Goal: Task Accomplishment & Management: Manage account settings

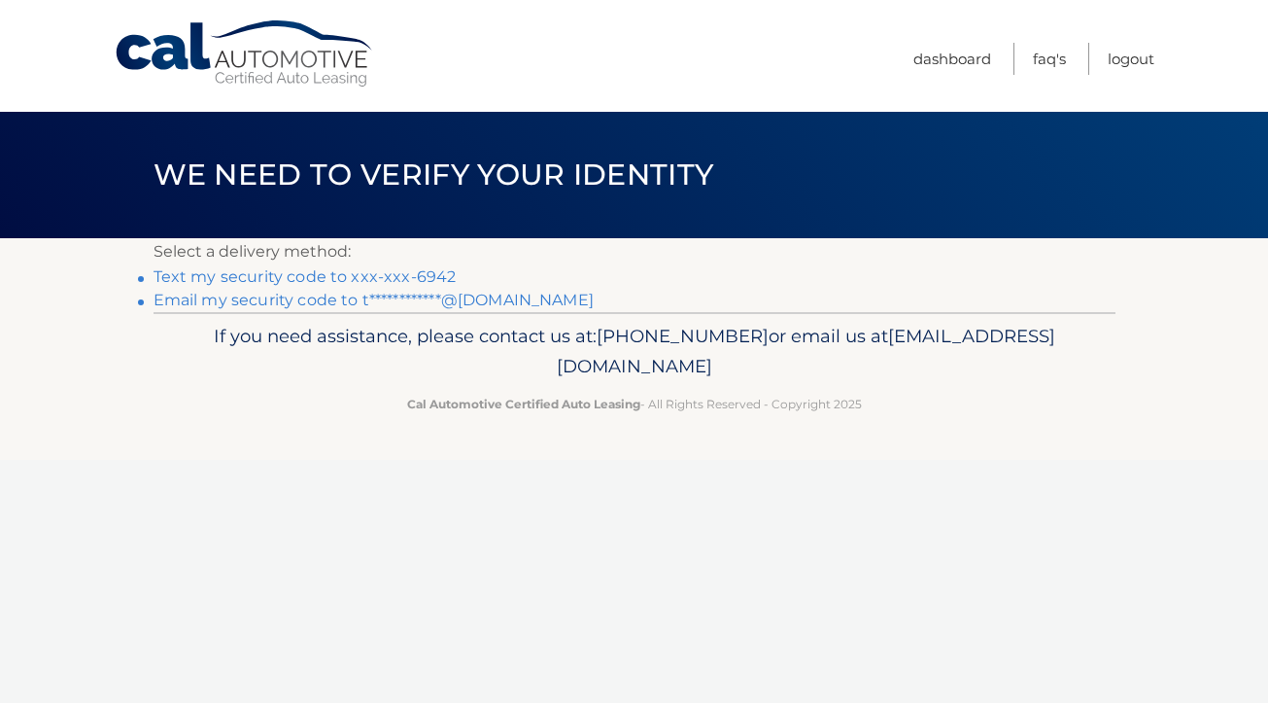
click at [320, 269] on link "Text my security code to xxx-xxx-6942" at bounding box center [305, 276] width 303 height 18
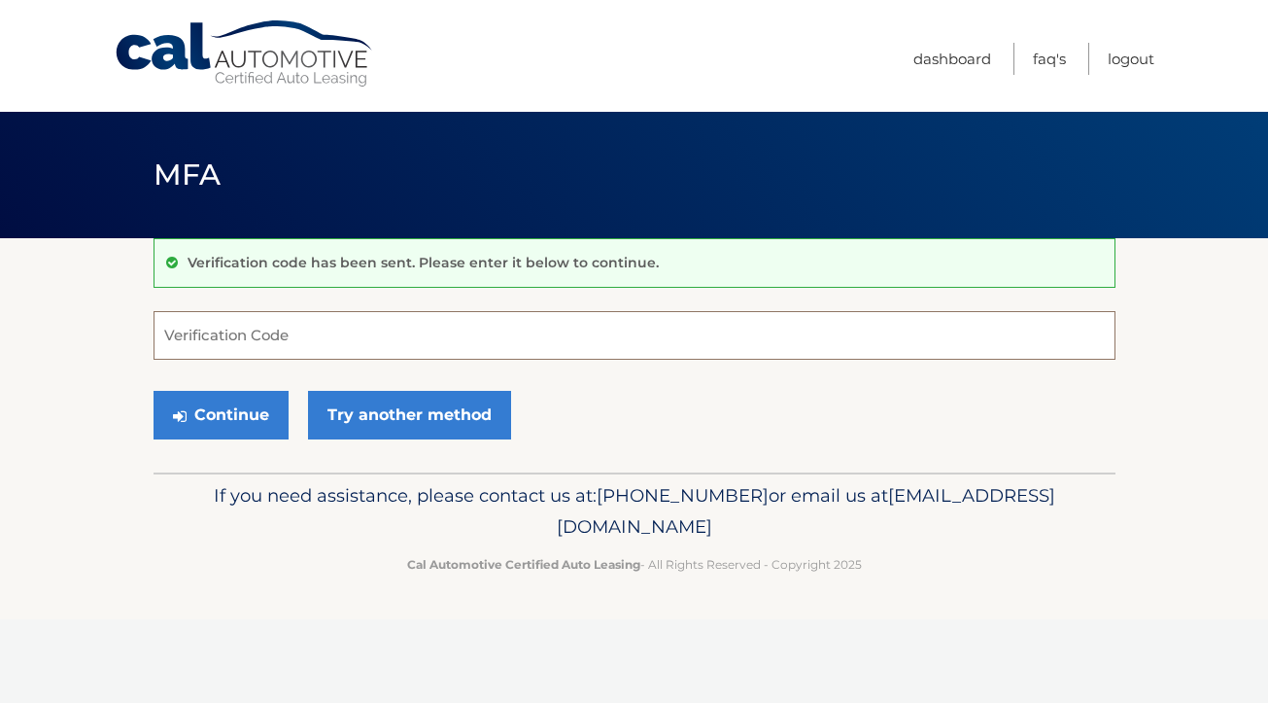
click at [233, 338] on input "Verification Code" at bounding box center [635, 335] width 962 height 49
type input "033406"
click at [213, 401] on button "Continue" at bounding box center [221, 415] width 135 height 49
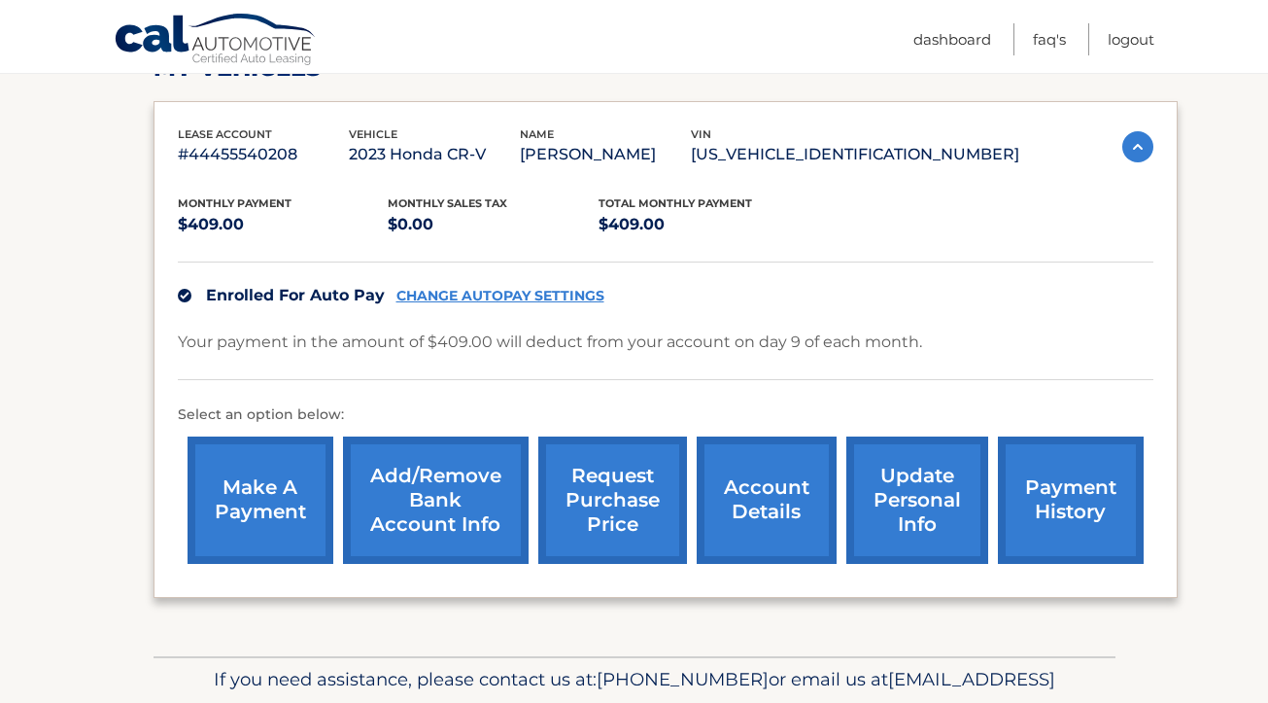
scroll to position [312, 0]
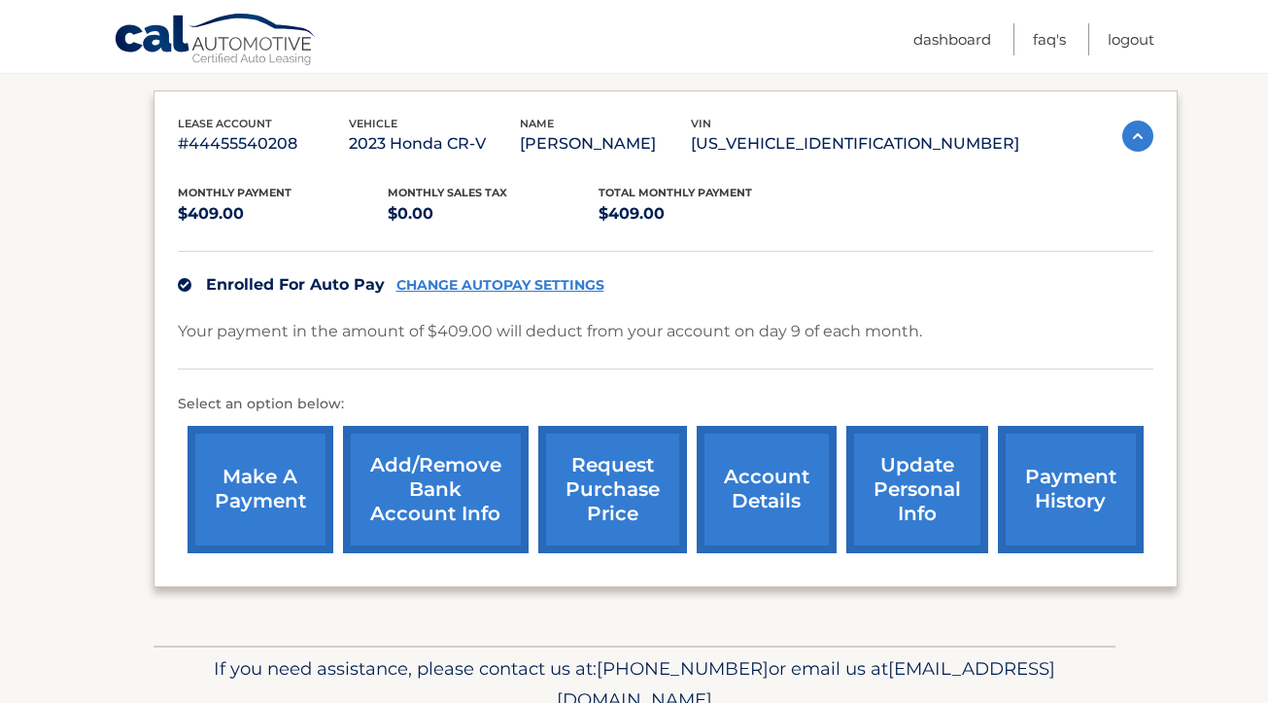
click at [545, 279] on link "CHANGE AUTOPAY SETTINGS" at bounding box center [500, 285] width 208 height 17
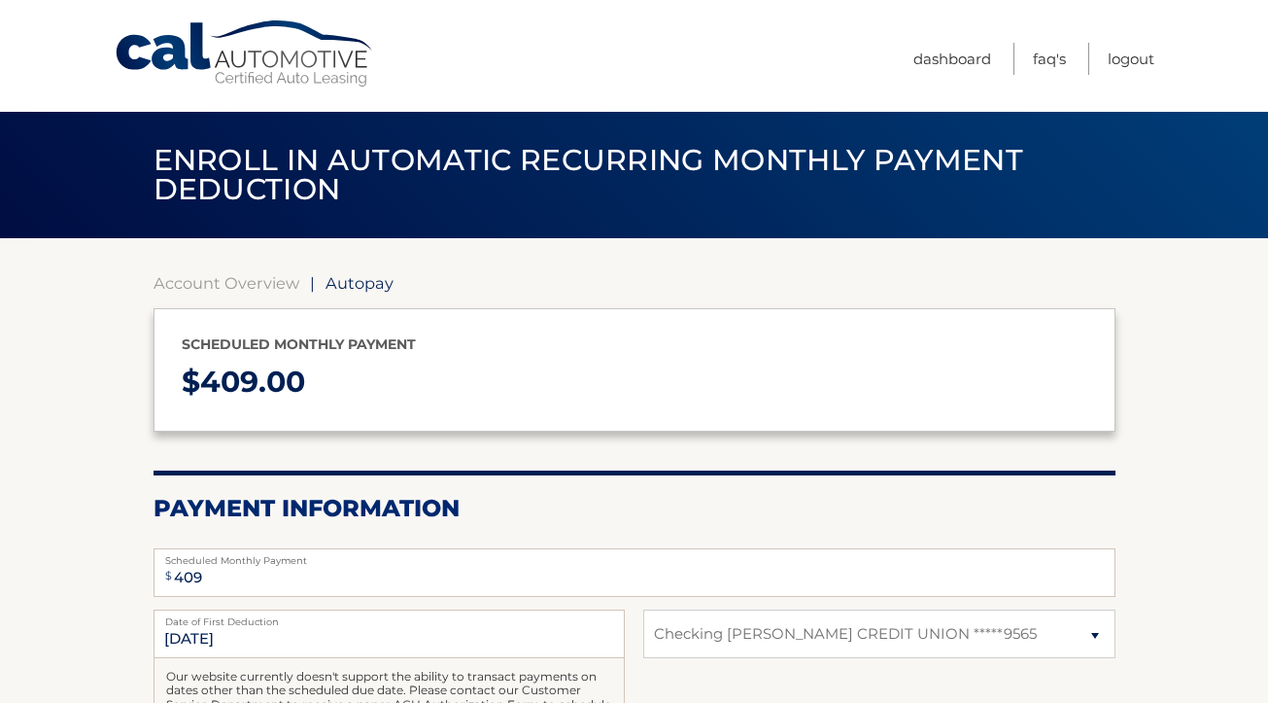
select select "MmNhZGI1ODAtMDU5NC00YWNiLTgxNWUtNjcwYmNmNTg0OTFh"
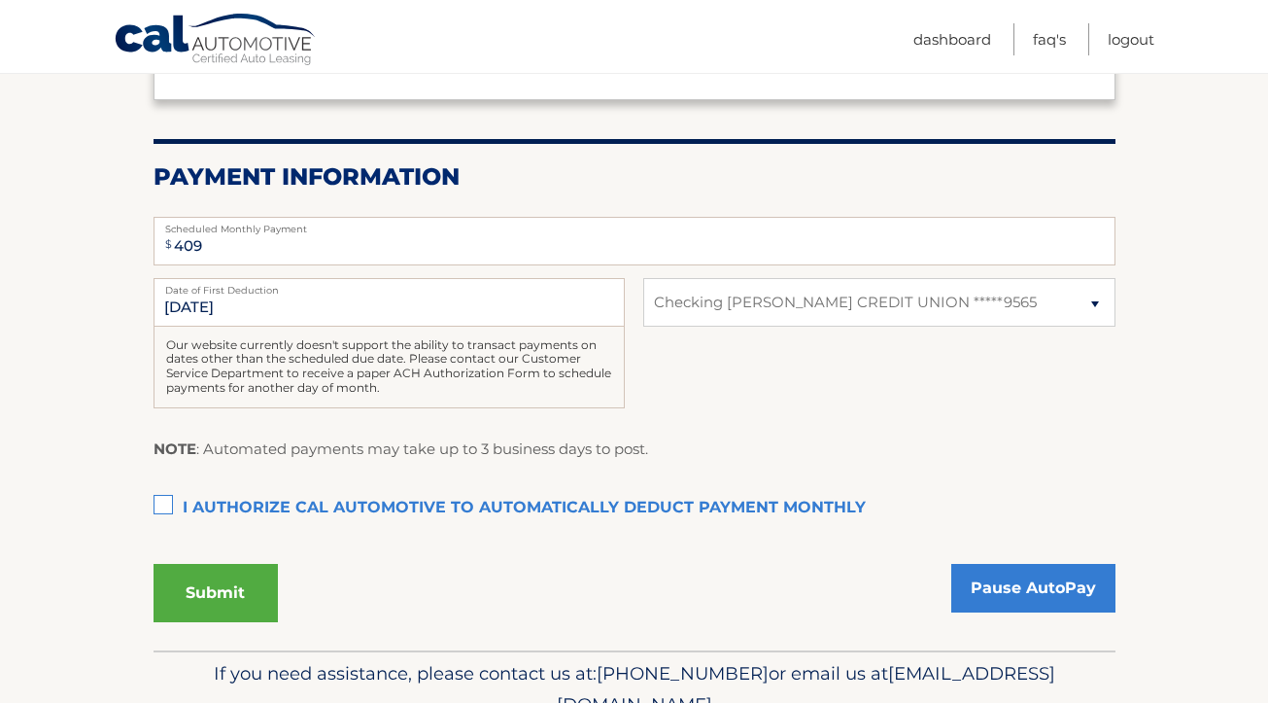
scroll to position [335, 0]
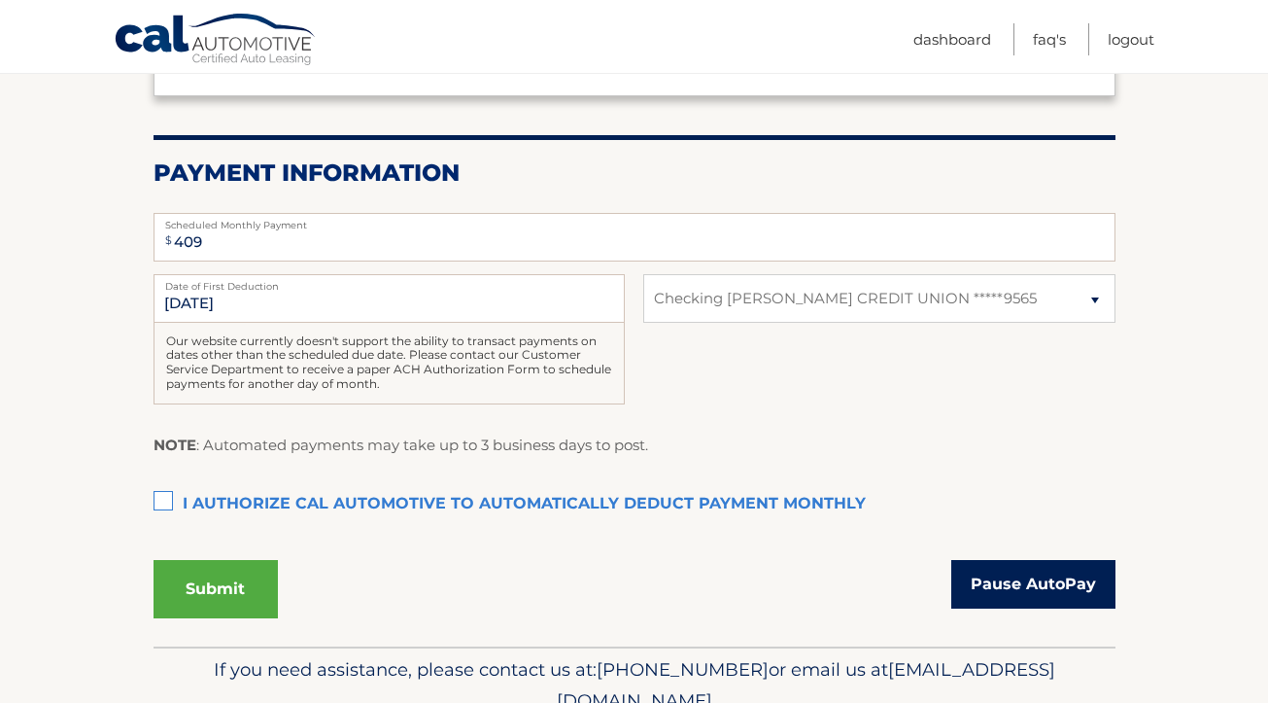
click at [1046, 573] on link "Pause AutoPay" at bounding box center [1033, 584] width 164 height 49
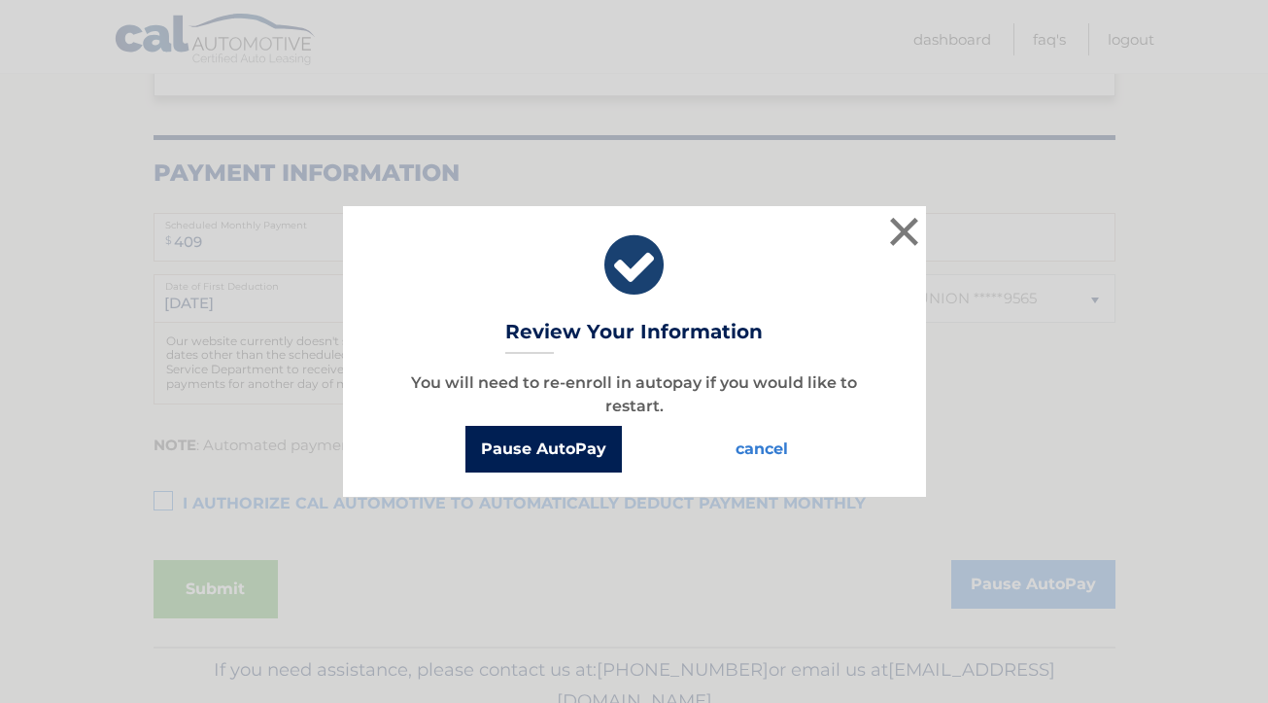
click at [568, 452] on button "Pause AutoPay" at bounding box center [543, 449] width 156 height 47
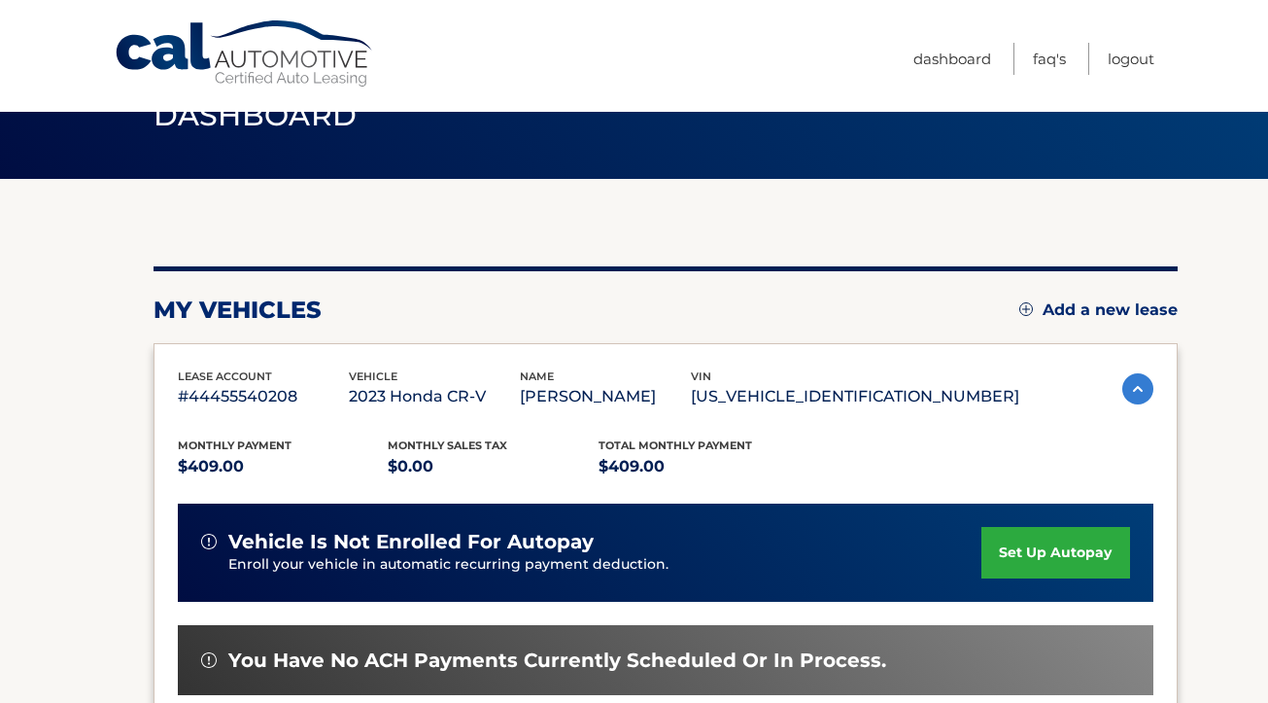
scroll to position [60, 0]
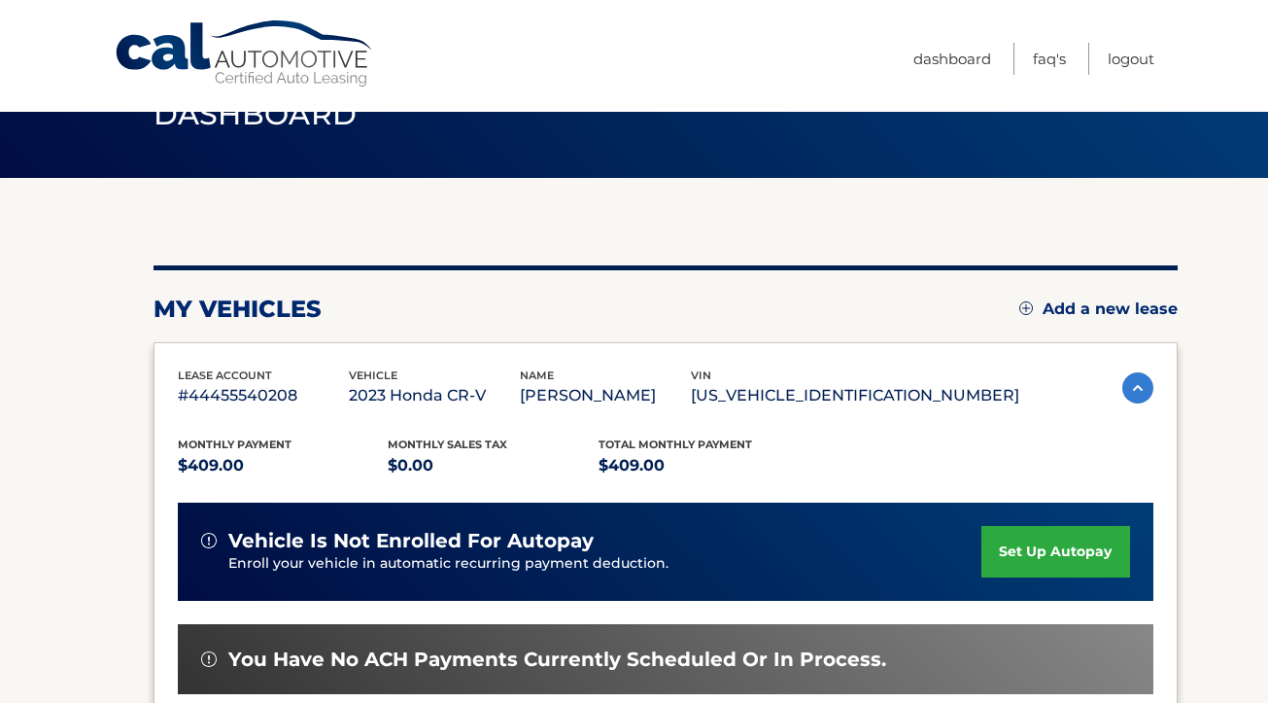
click at [1134, 388] on img at bounding box center [1137, 387] width 31 height 31
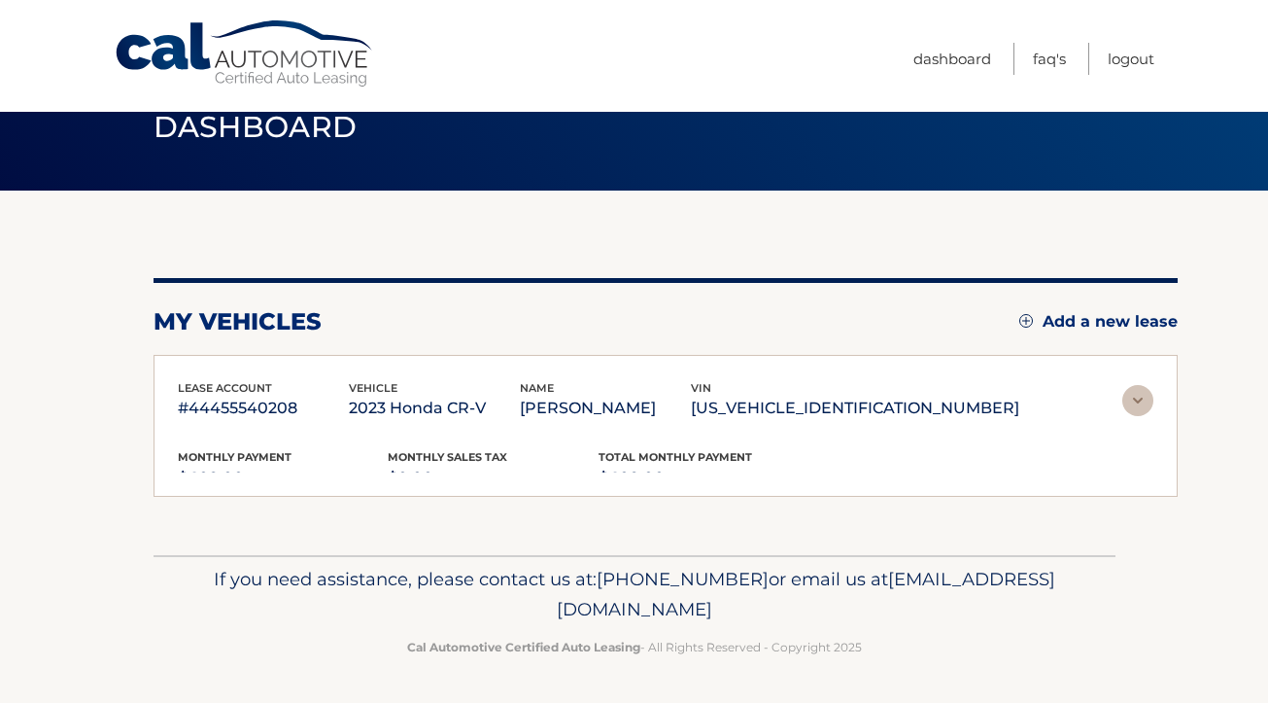
scroll to position [0, 0]
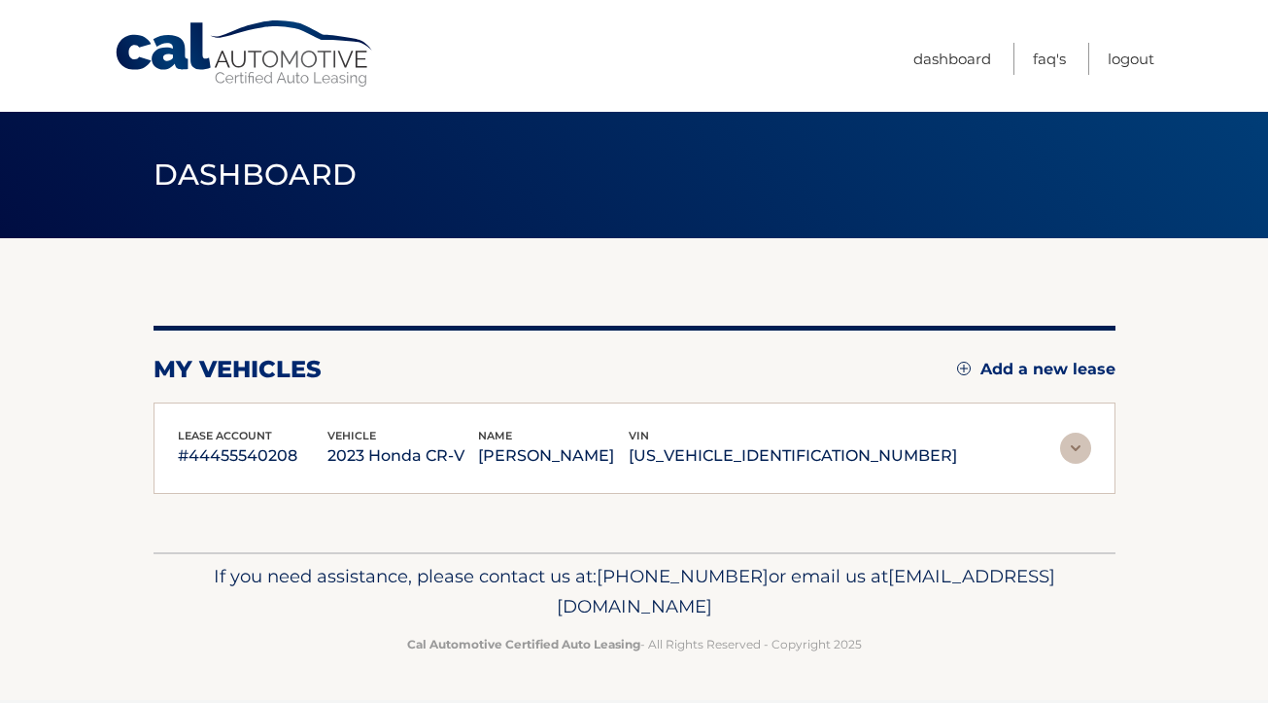
click at [1075, 454] on img at bounding box center [1075, 447] width 31 height 31
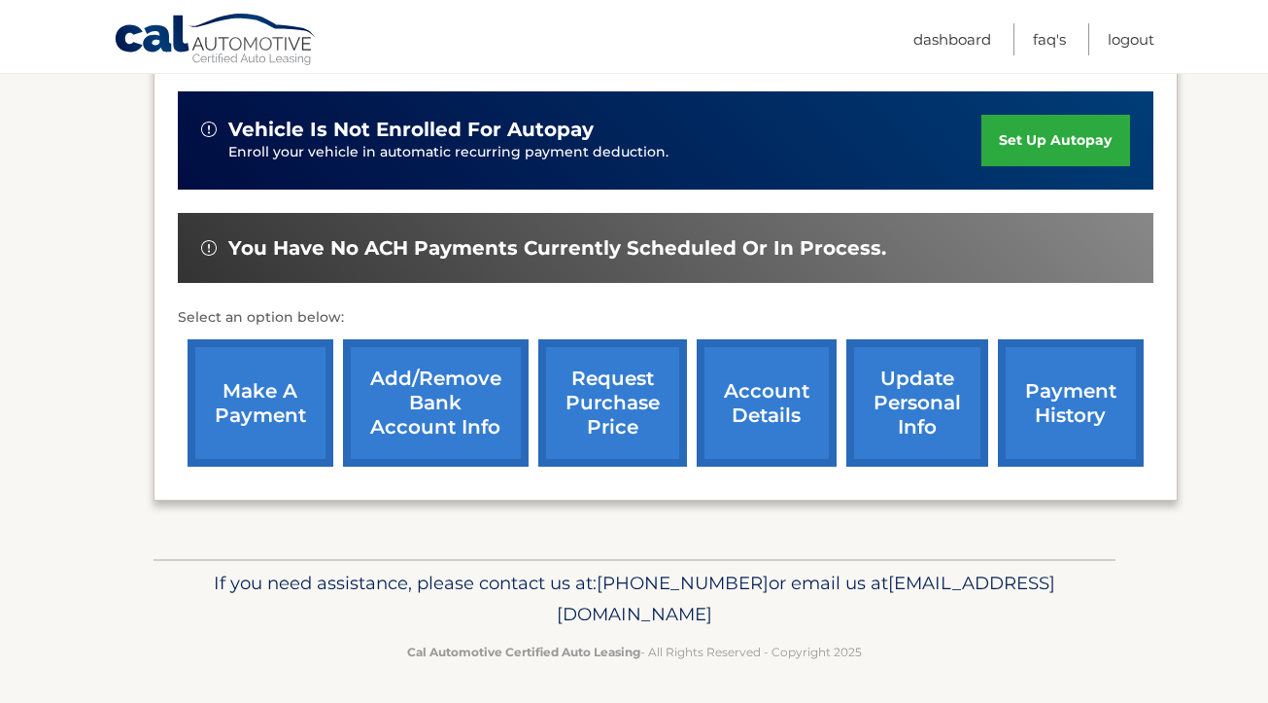
scroll to position [470, 0]
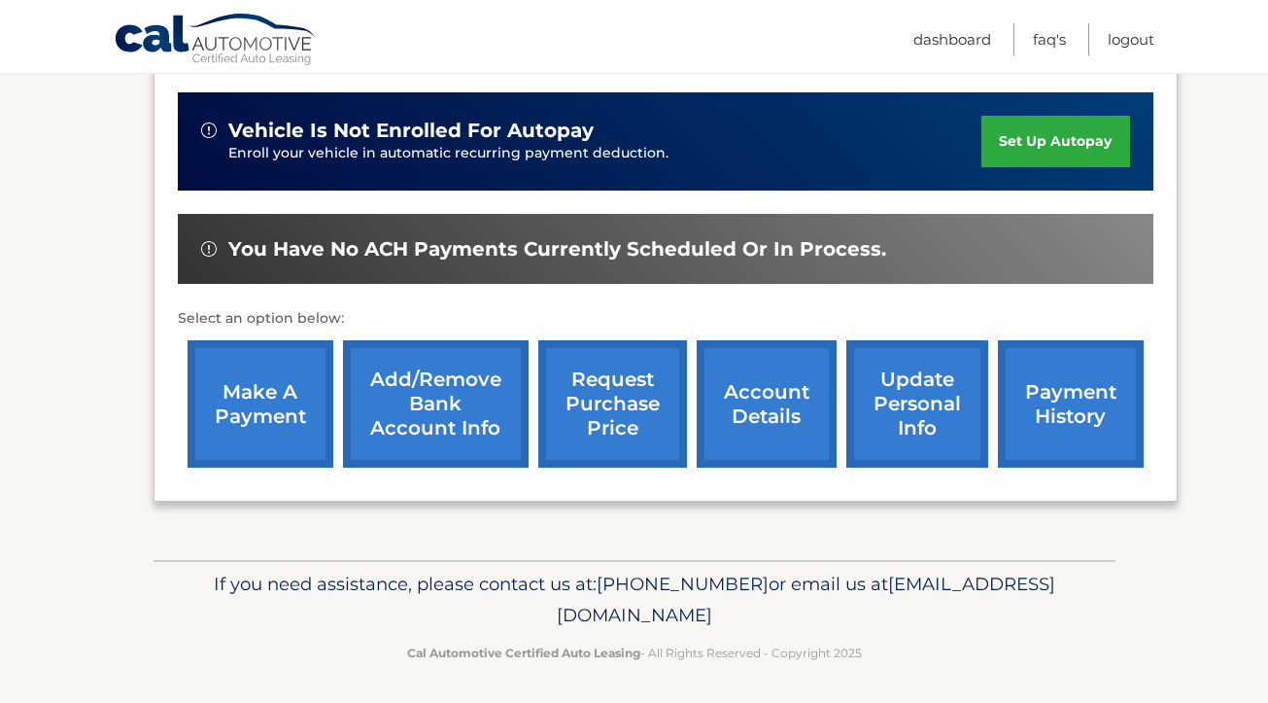
click at [468, 396] on link "Add/Remove bank account info" at bounding box center [436, 403] width 186 height 127
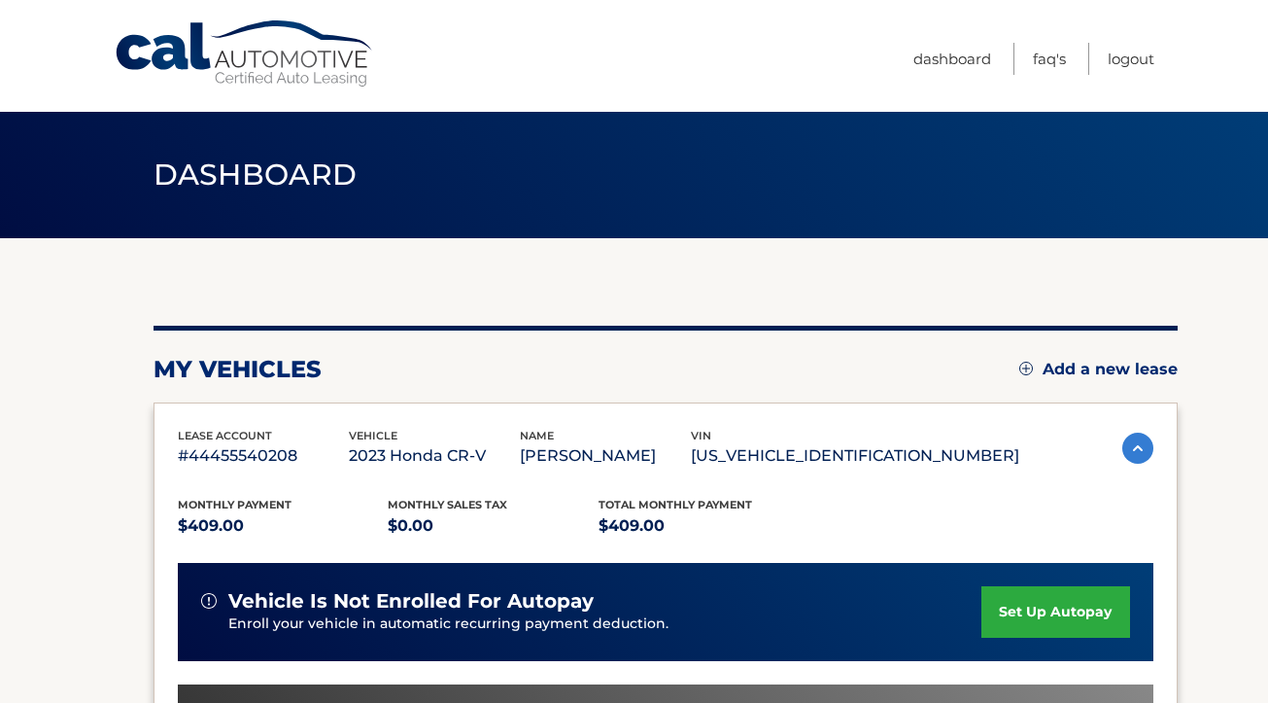
scroll to position [0, 0]
click at [939, 53] on link "Dashboard" at bounding box center [952, 59] width 78 height 32
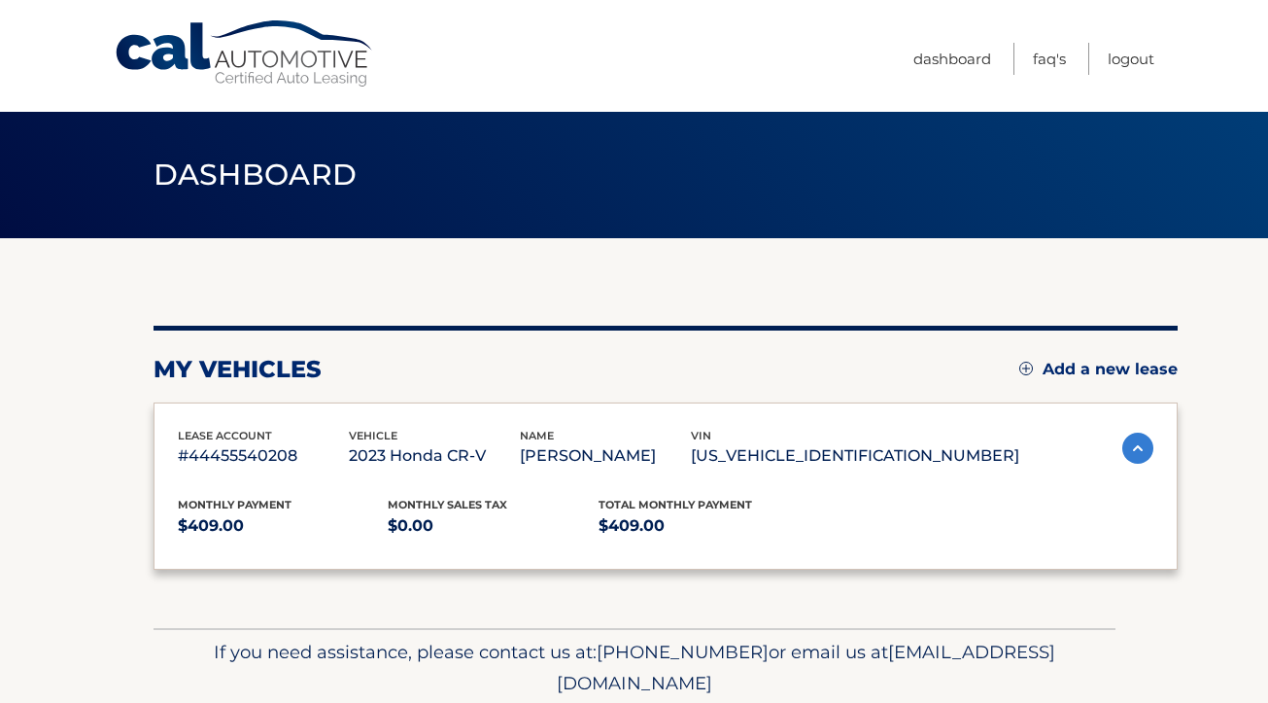
click at [937, 64] on link "Dashboard" at bounding box center [952, 59] width 78 height 32
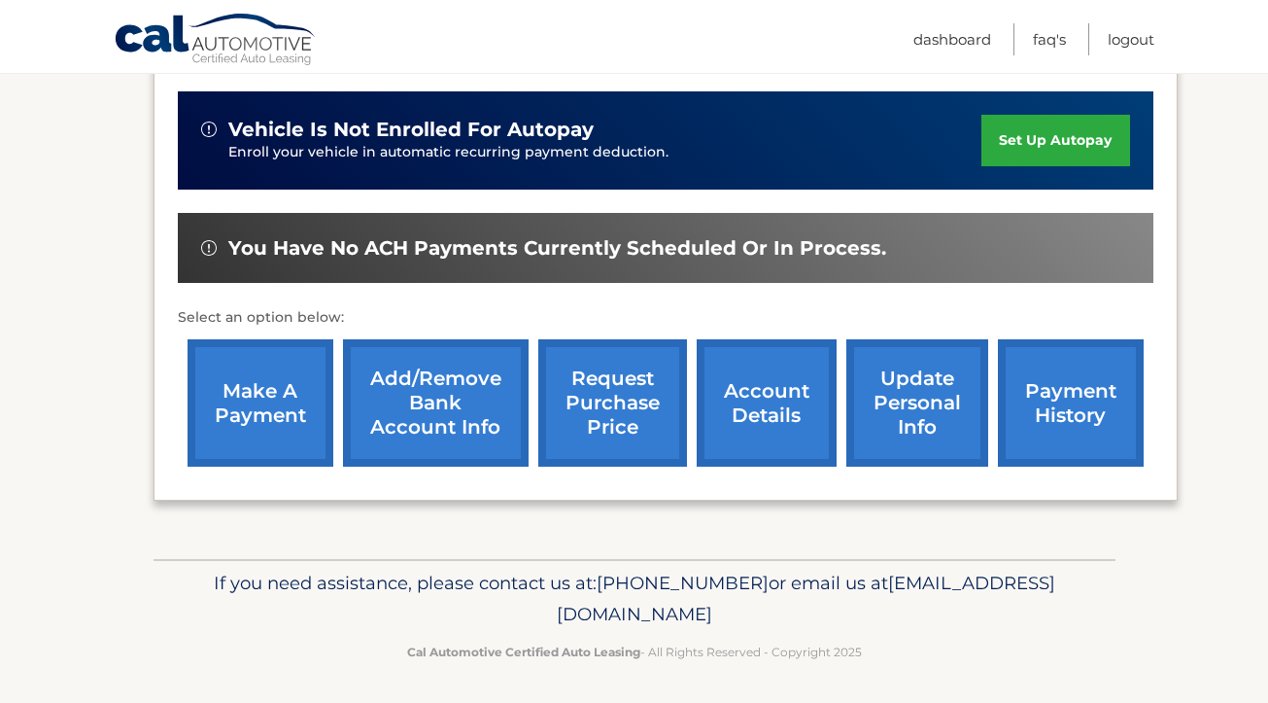
scroll to position [470, 0]
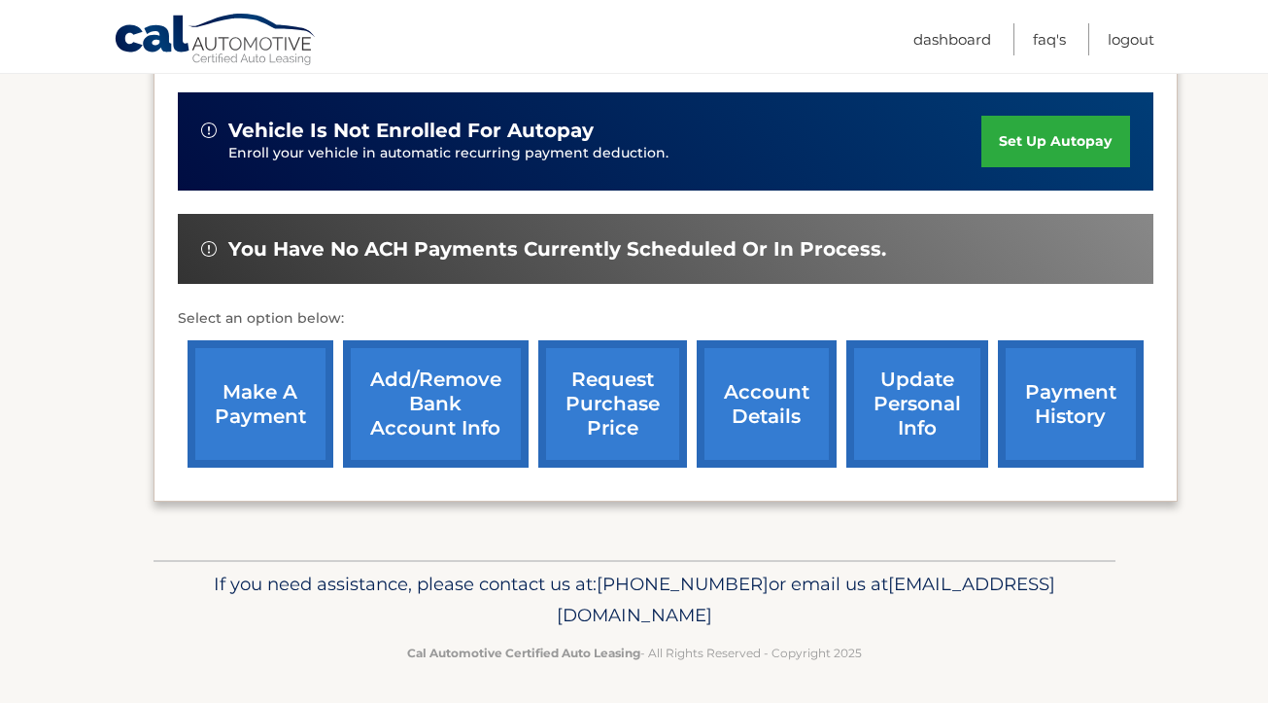
click at [1060, 417] on link "payment history" at bounding box center [1071, 403] width 146 height 127
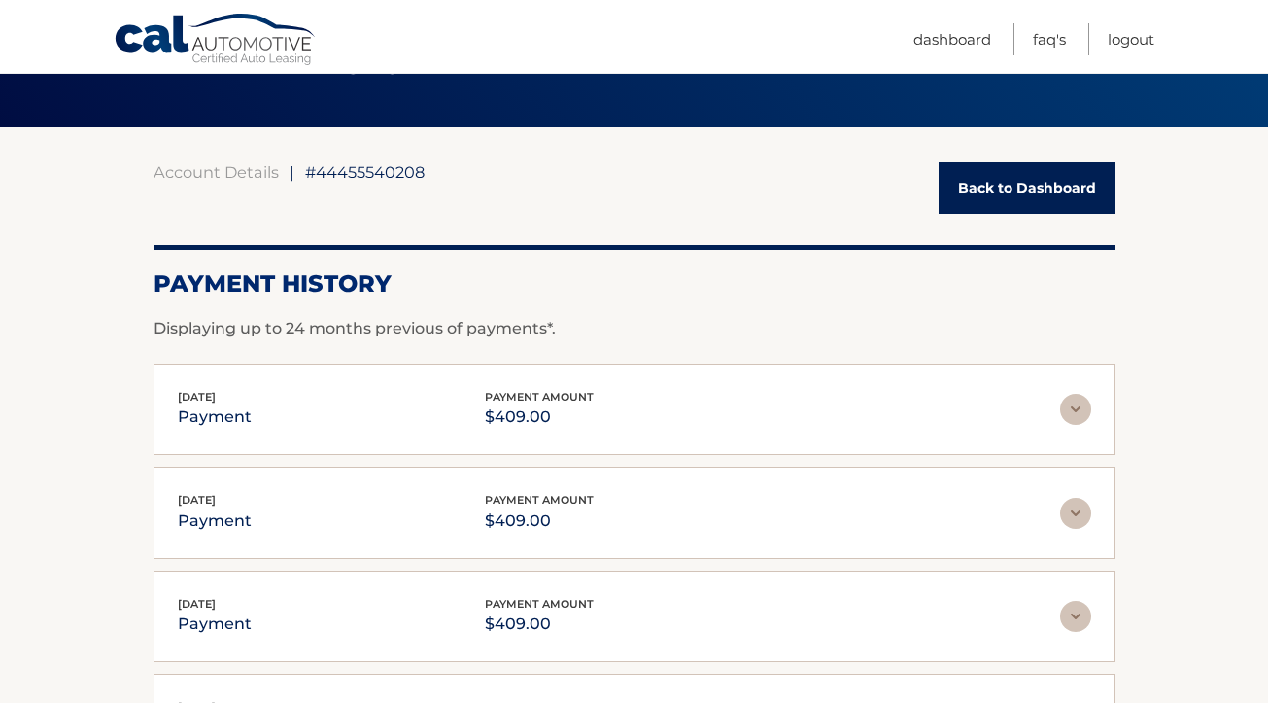
scroll to position [113, 0]
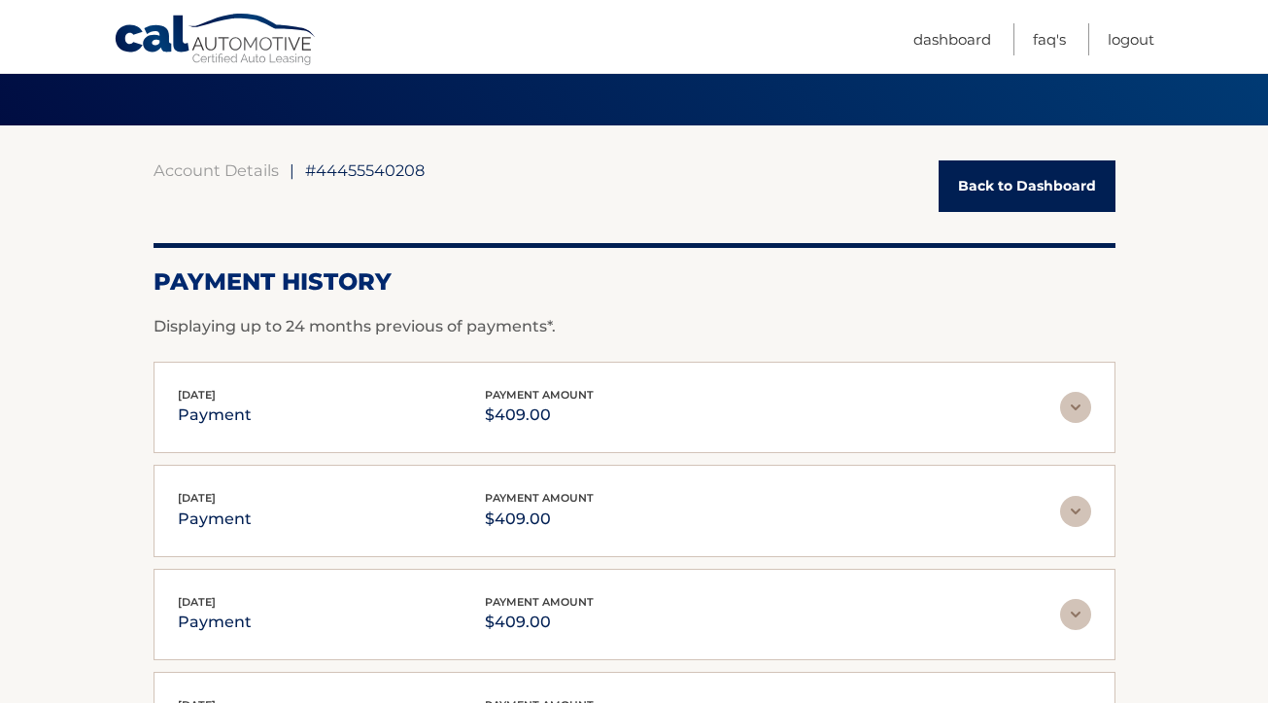
click at [1075, 405] on img at bounding box center [1075, 407] width 31 height 31
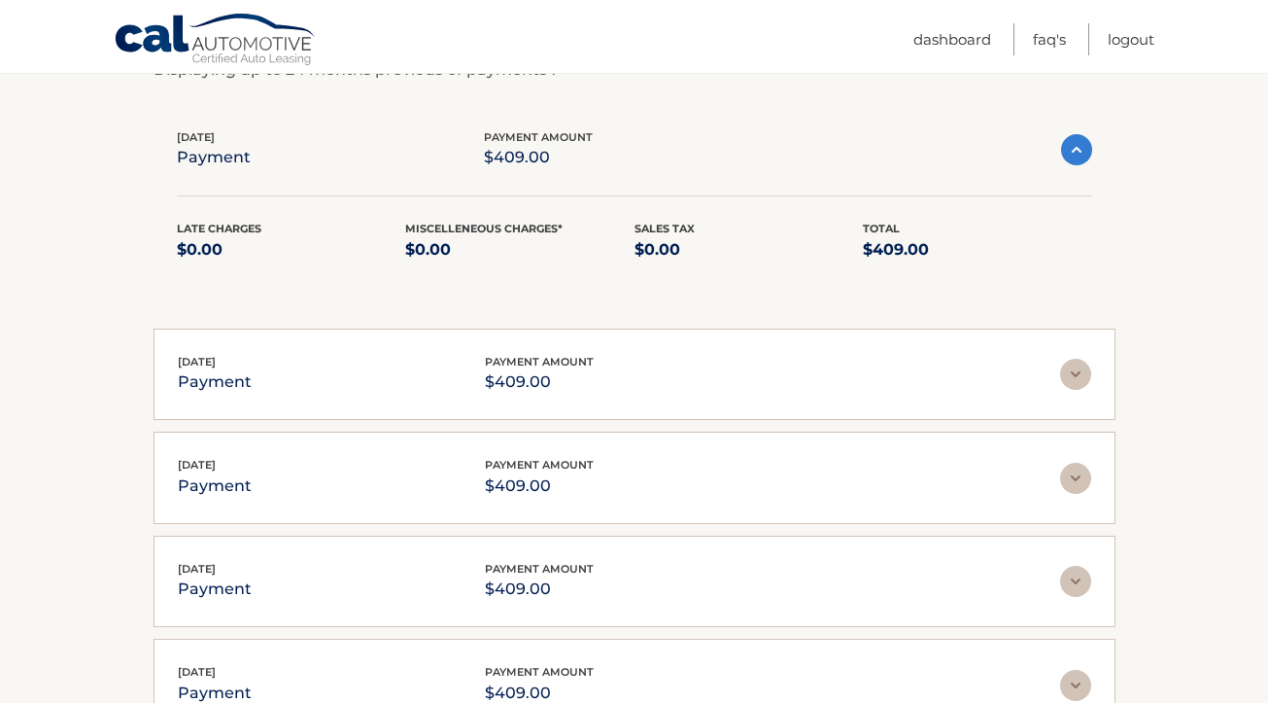
scroll to position [374, 0]
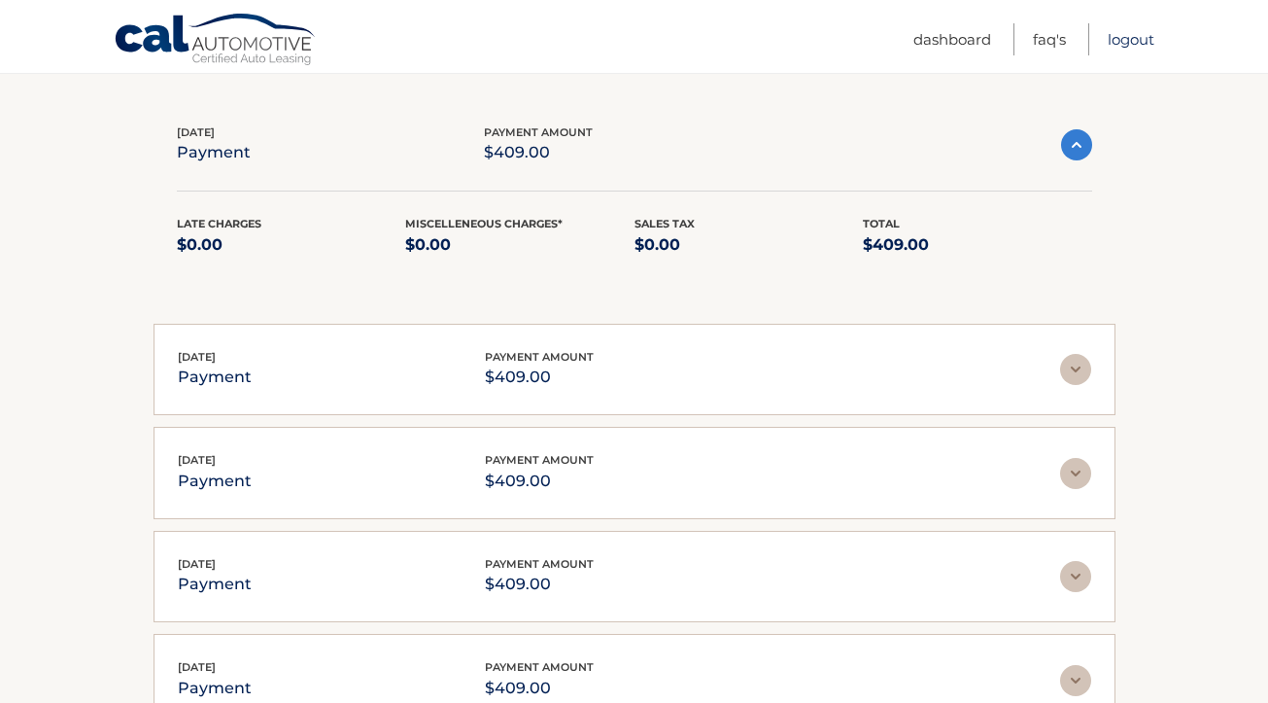
click at [1135, 39] on link "Logout" at bounding box center [1131, 39] width 47 height 32
